Goal: Task Accomplishment & Management: Use online tool/utility

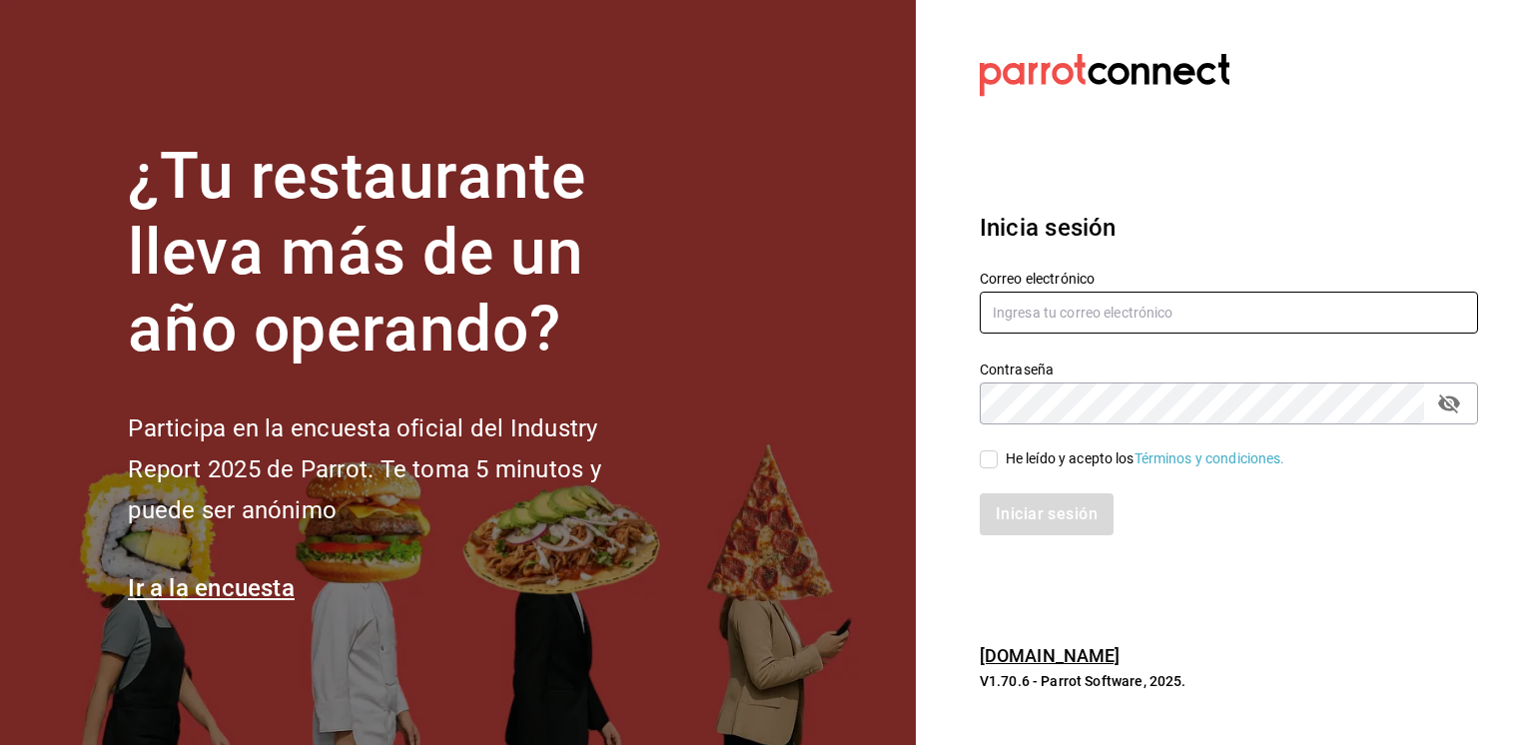
type input "[EMAIL_ADDRESS][PERSON_NAME][DOMAIN_NAME]"
click at [993, 459] on input "He leído y acepto los Términos y condiciones." at bounding box center [989, 459] width 18 height 18
checkbox input "true"
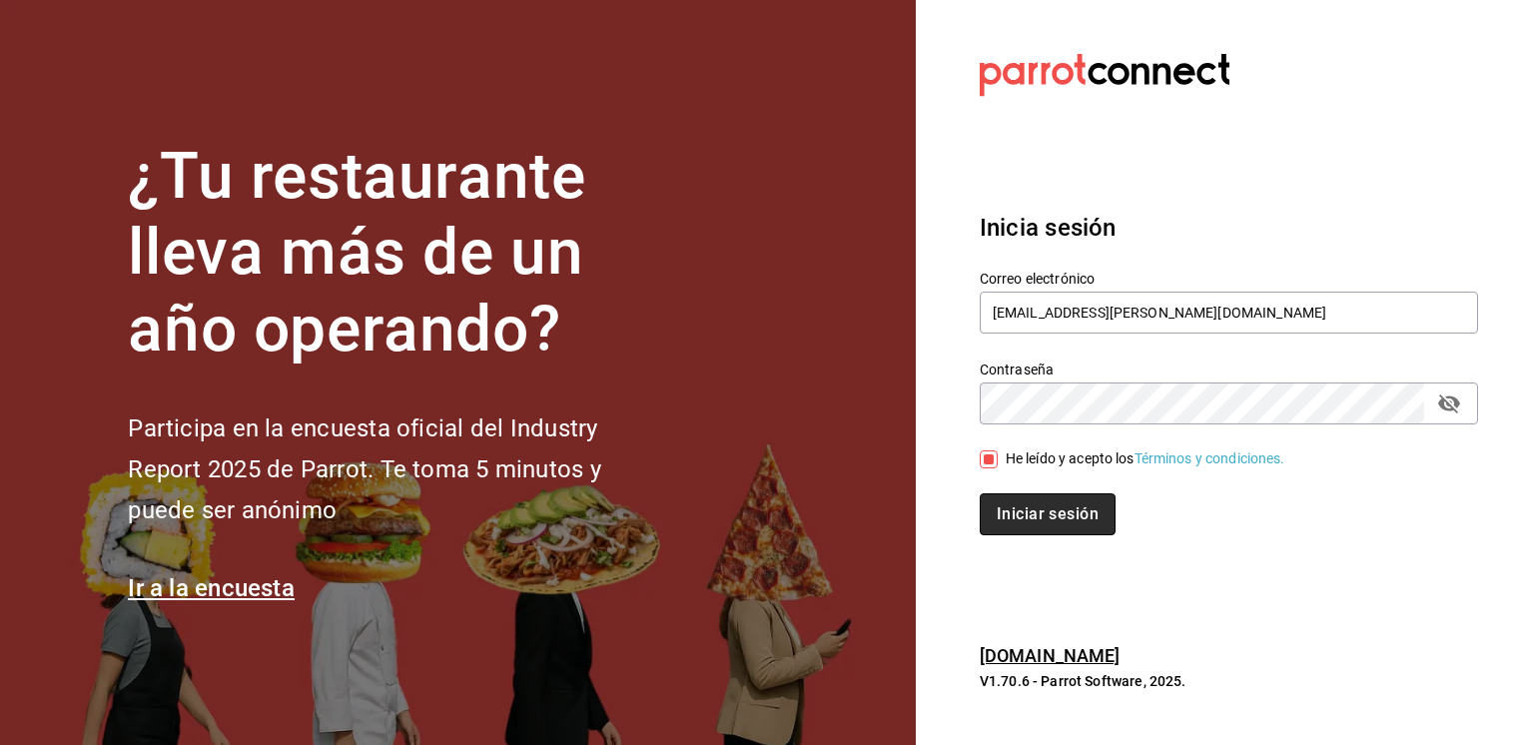
click at [1049, 519] on button "Iniciar sesión" at bounding box center [1048, 514] width 136 height 42
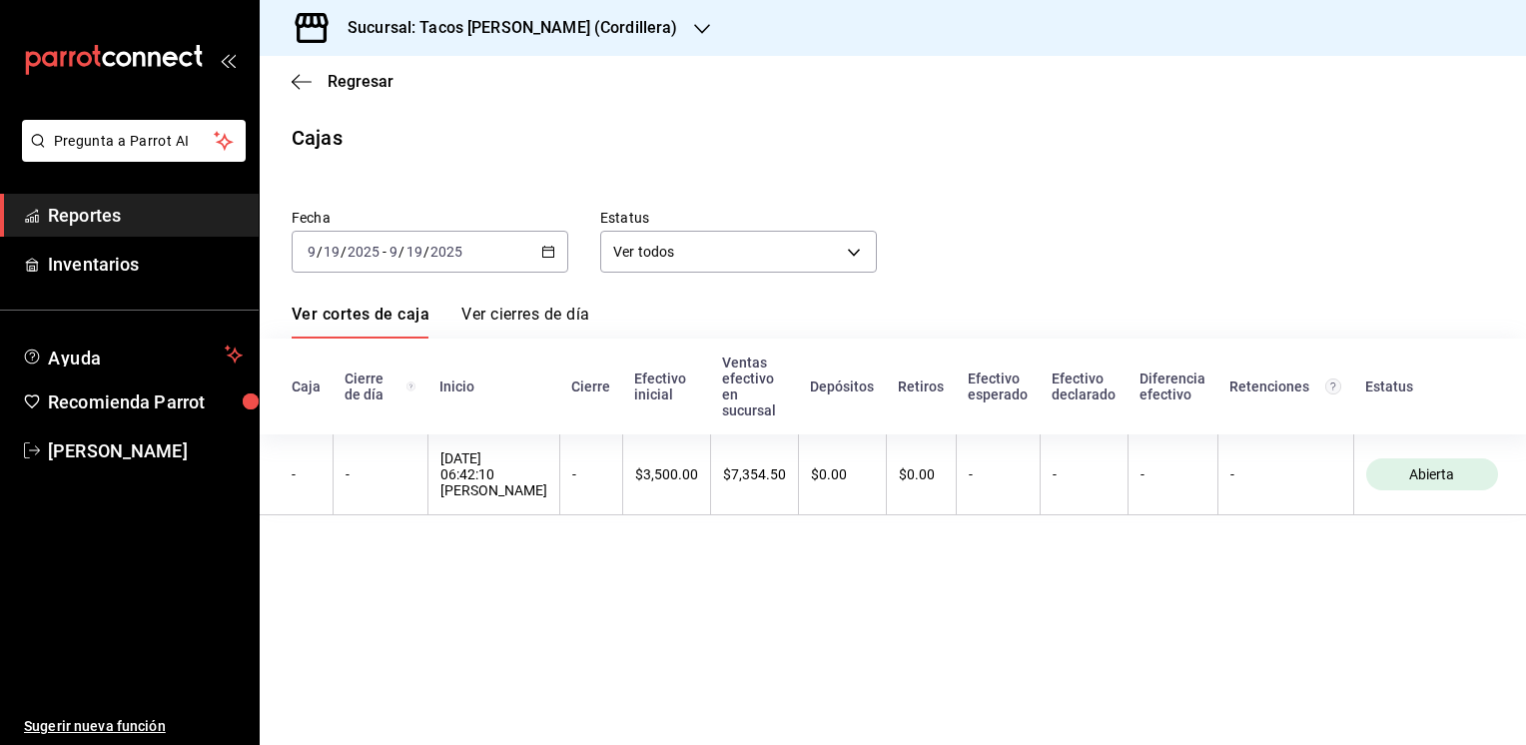
click at [694, 33] on icon "button" at bounding box center [702, 29] width 16 height 16
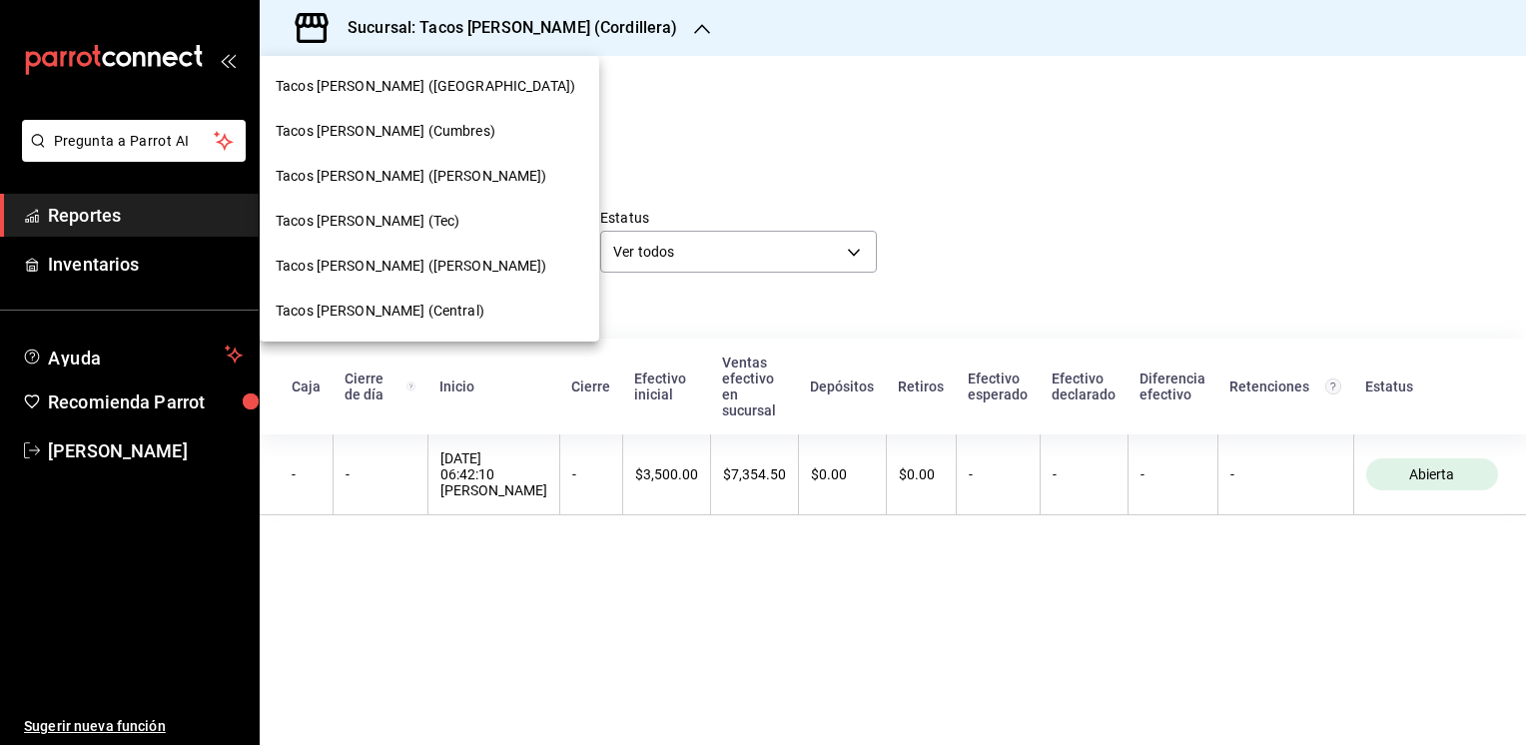
click at [330, 262] on span "Tacos don Pedro (bartolomeo)" at bounding box center [412, 266] width 272 height 21
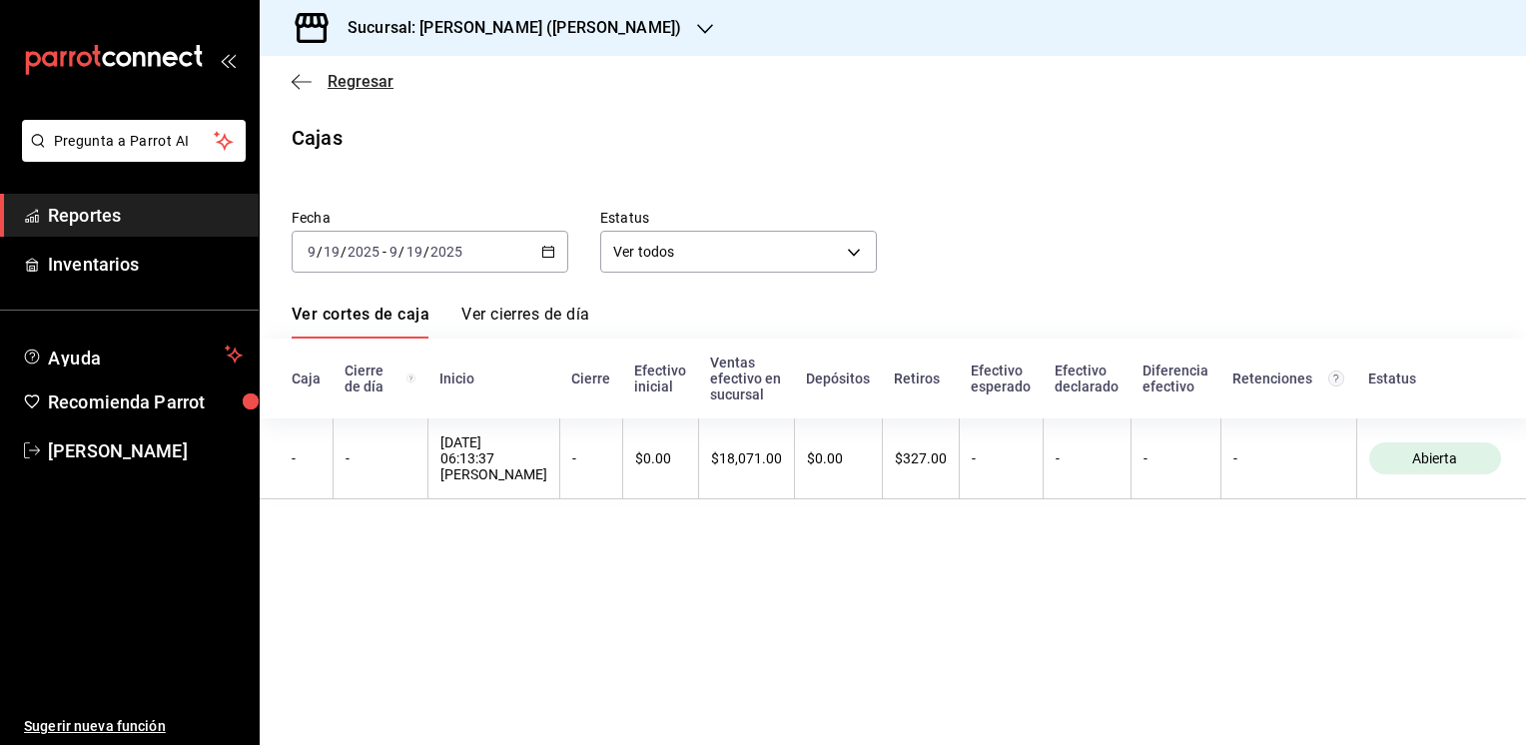
click at [357, 90] on span "Regresar" at bounding box center [361, 81] width 66 height 19
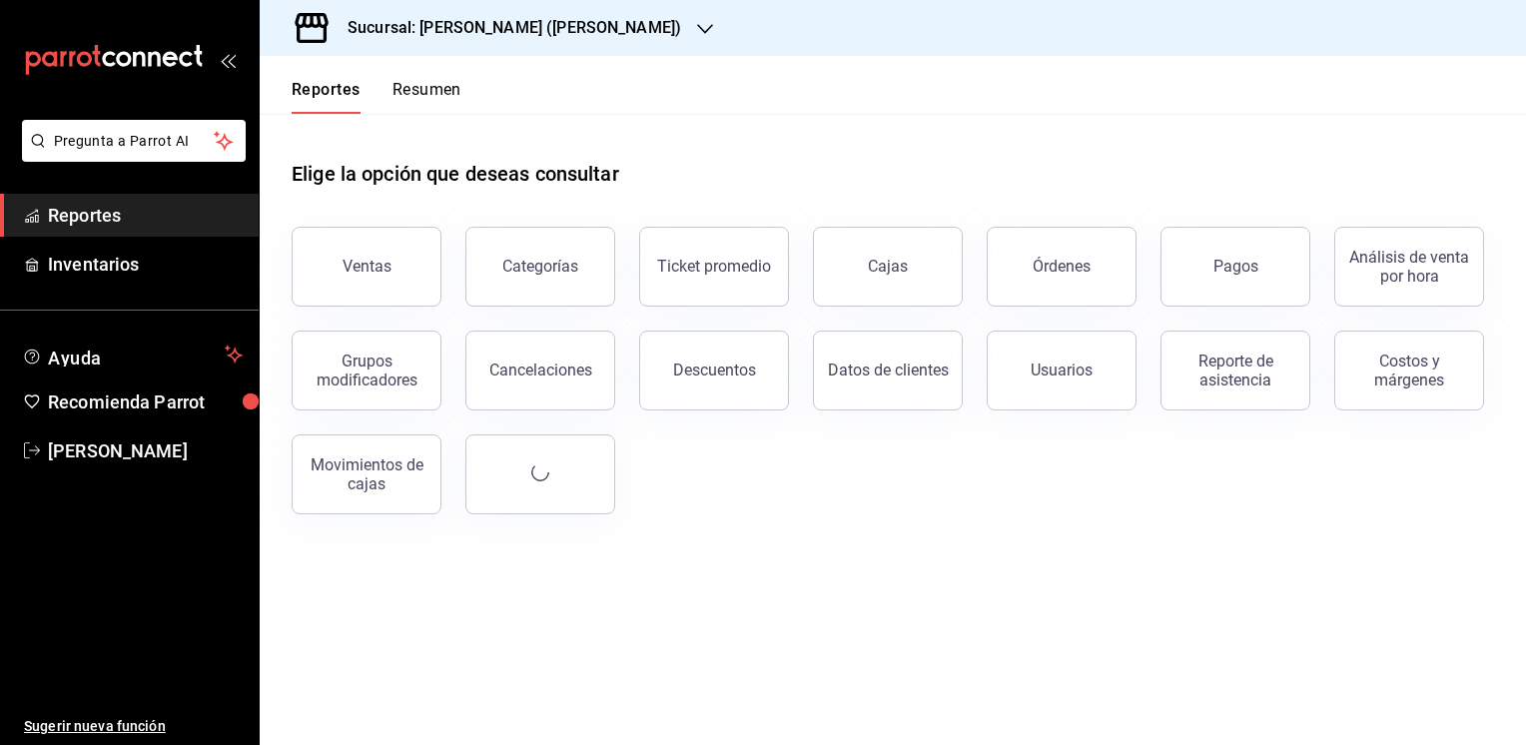
click at [443, 101] on button "Resumen" at bounding box center [426, 97] width 69 height 34
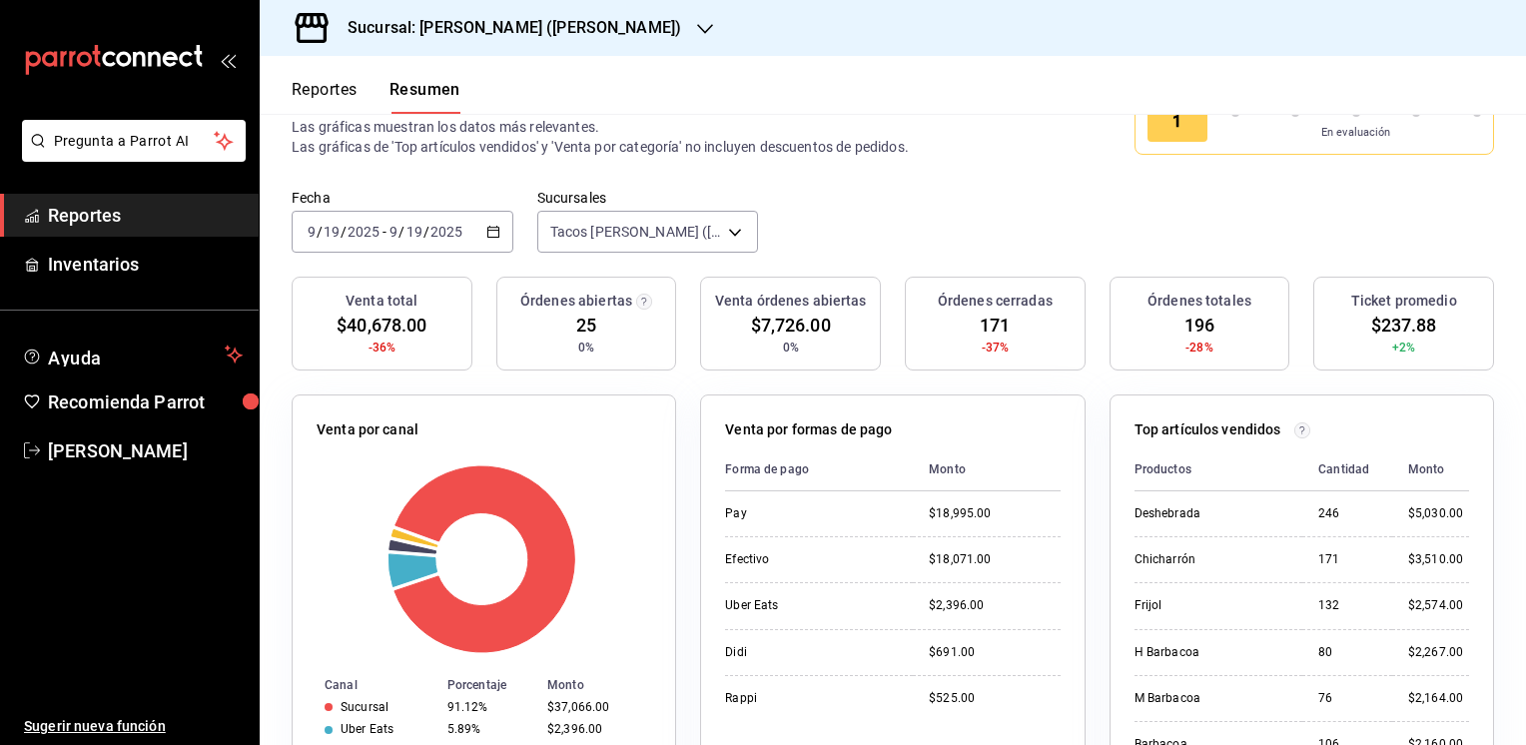
scroll to position [77, 0]
click at [697, 34] on icon "button" at bounding box center [705, 29] width 16 height 16
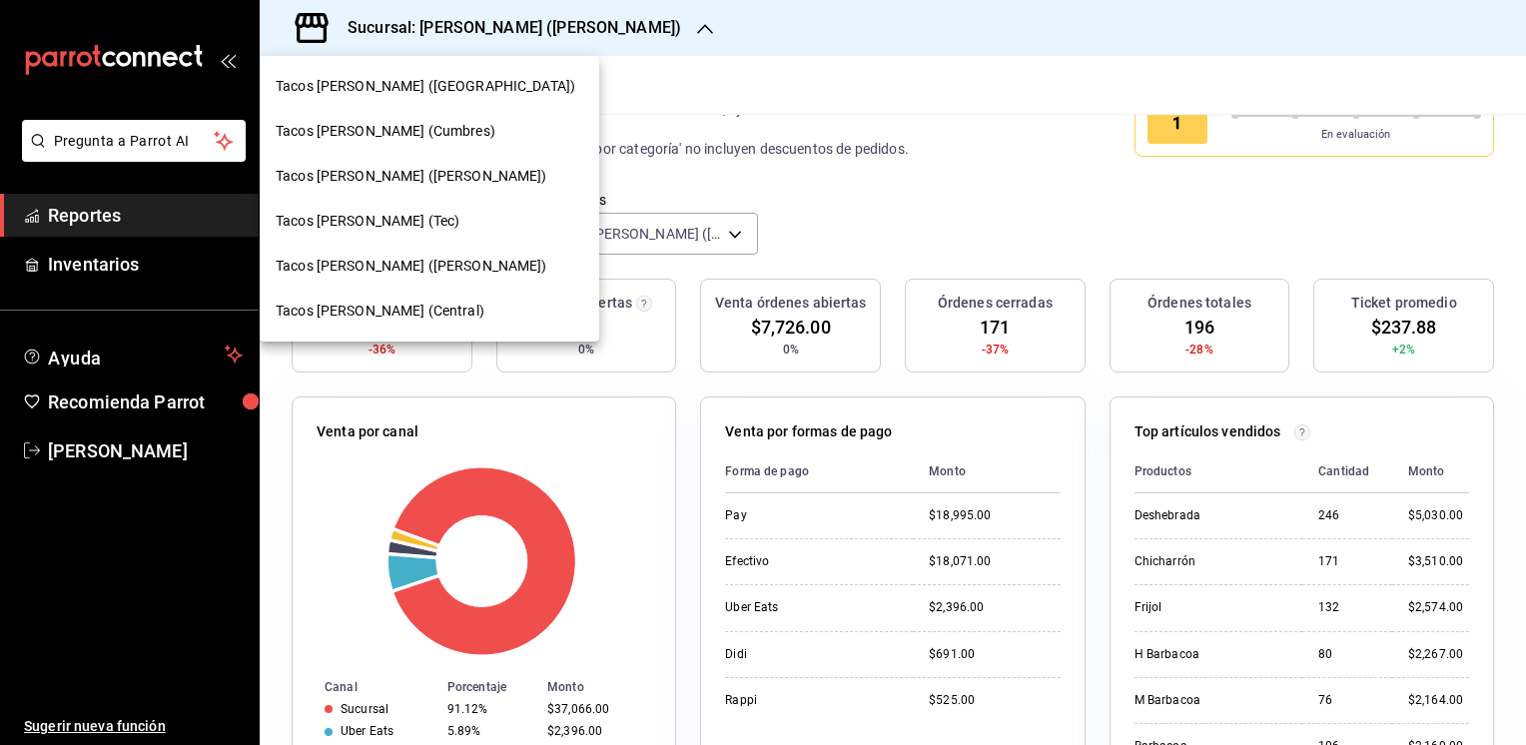
click at [407, 182] on span "Tacos don Pedro (Escobedo)" at bounding box center [412, 176] width 272 height 21
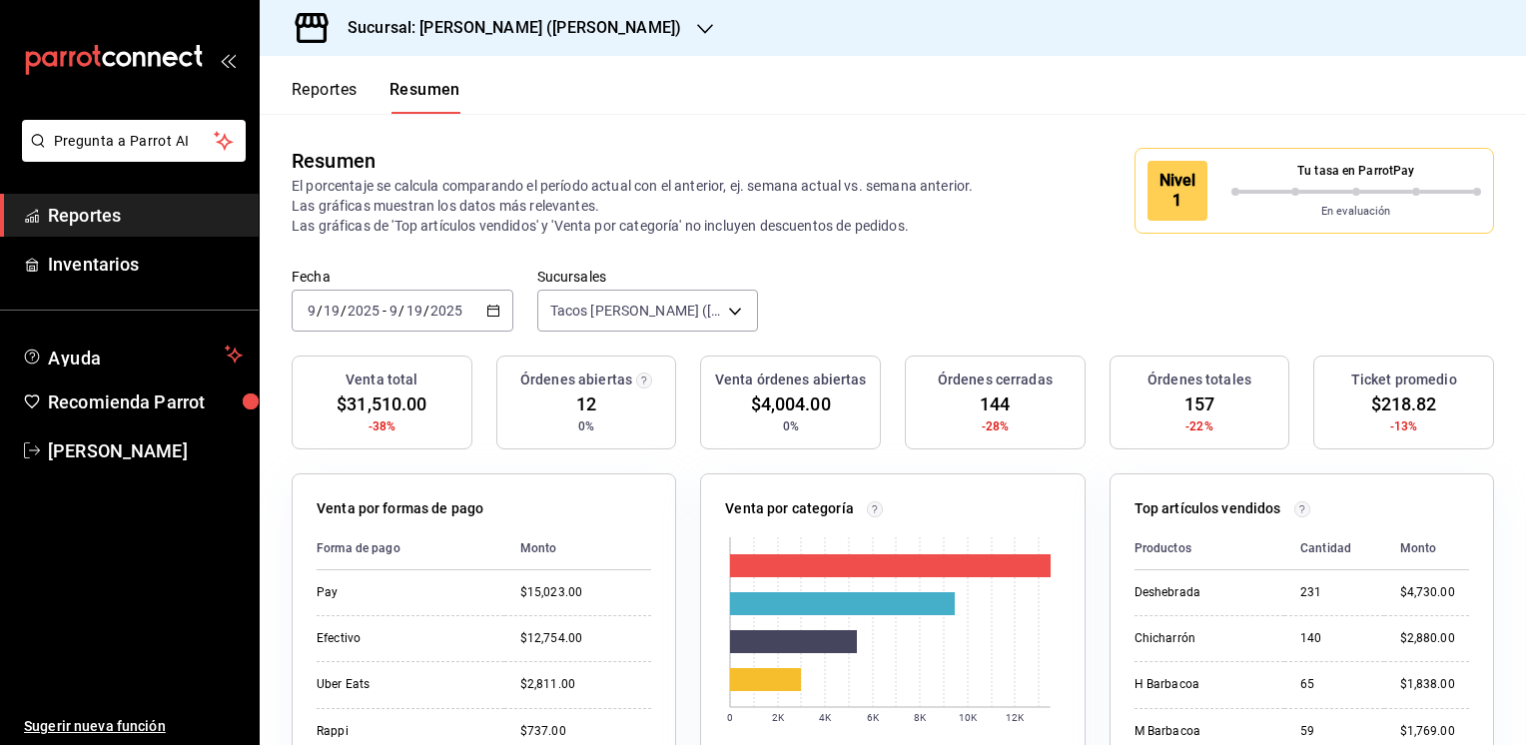
click at [697, 23] on icon "button" at bounding box center [705, 29] width 16 height 16
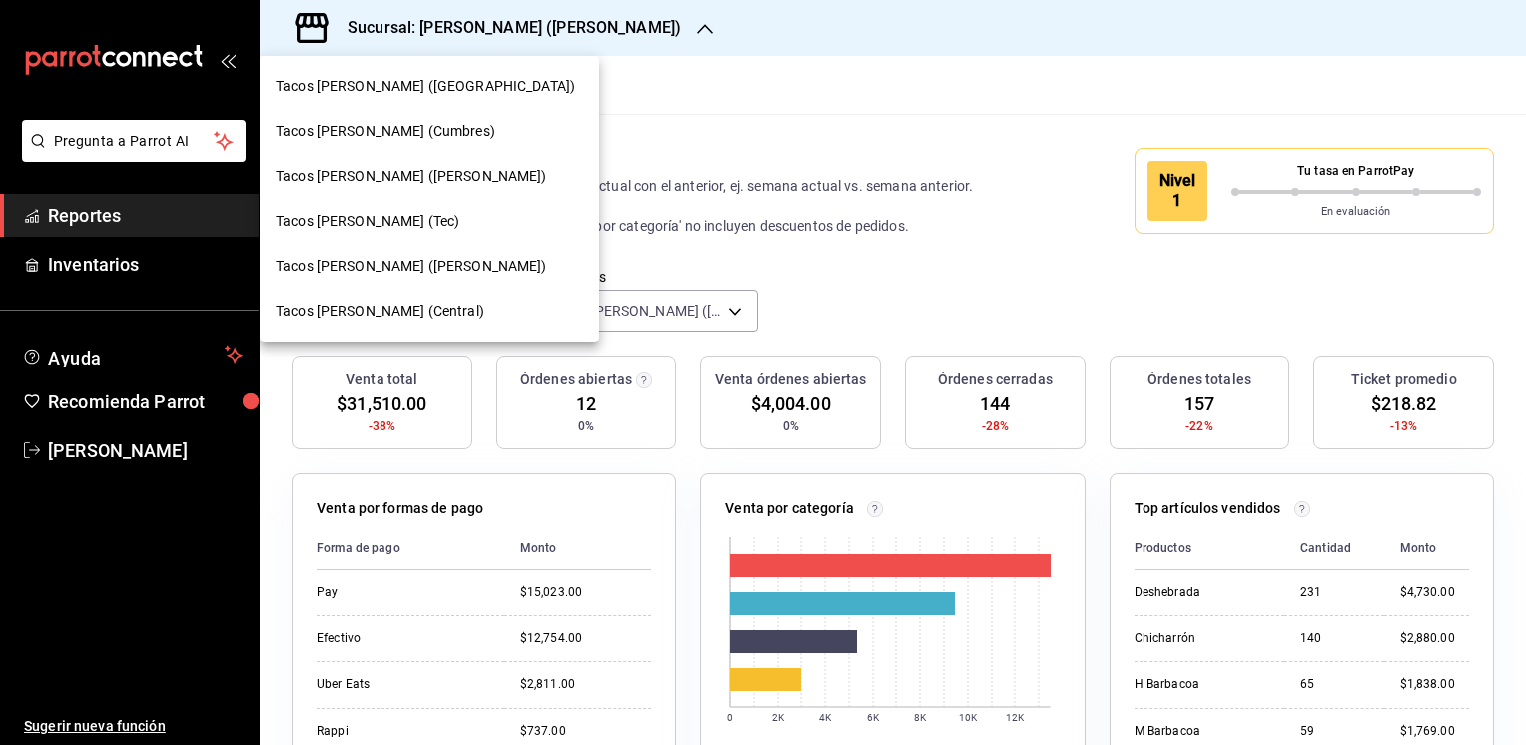
click at [365, 258] on span "Tacos don Pedro (bartolomeo)" at bounding box center [412, 266] width 272 height 21
